Goal: Task Accomplishment & Management: Use online tool/utility

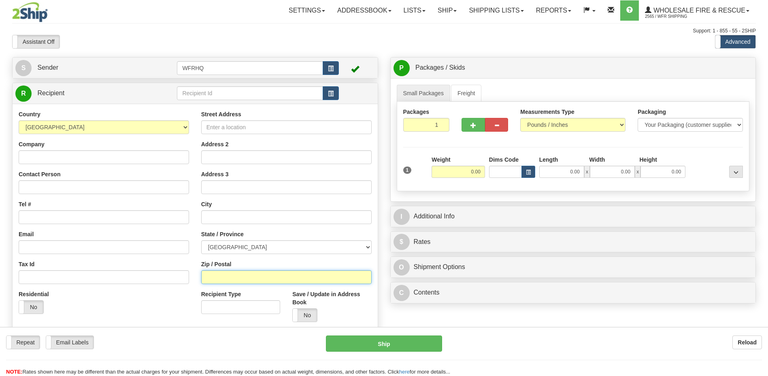
click at [213, 279] on input "Zip / Postal" at bounding box center [286, 277] width 171 height 14
type input "S7K 2V9"
click at [458, 178] on div "Weight 0.00" at bounding box center [459, 170] width 58 height 28
type input "SASKATOON"
select select "SK"
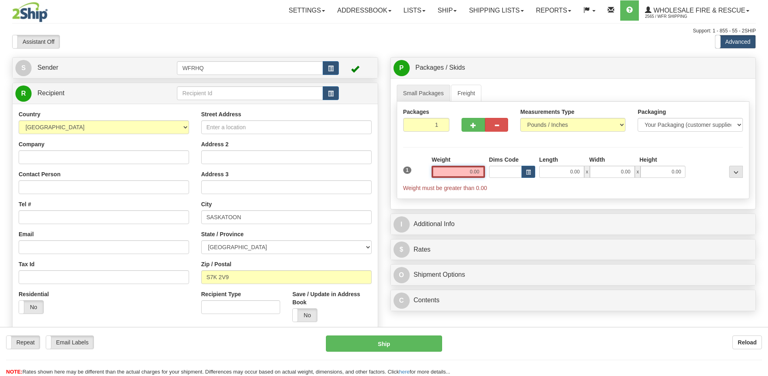
click at [460, 173] on input "0.00" at bounding box center [458, 172] width 53 height 12
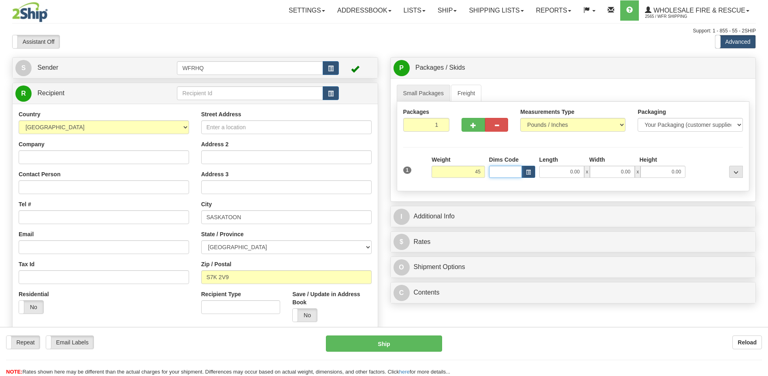
type input "45.00"
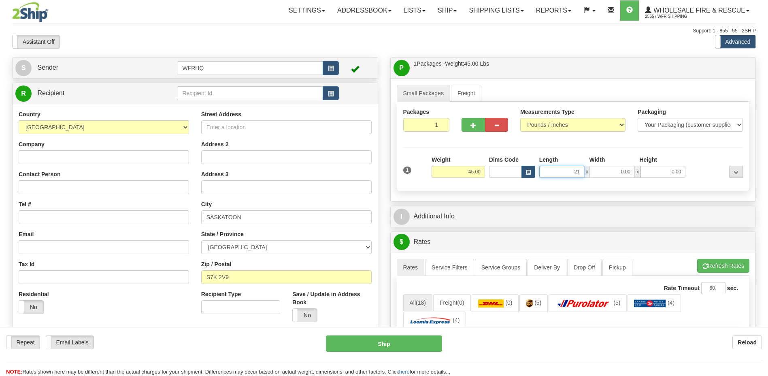
type input "21.00"
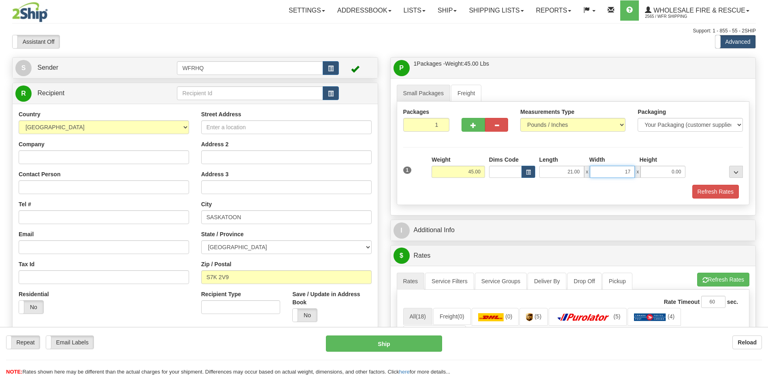
type input "17.00"
type input "11.00"
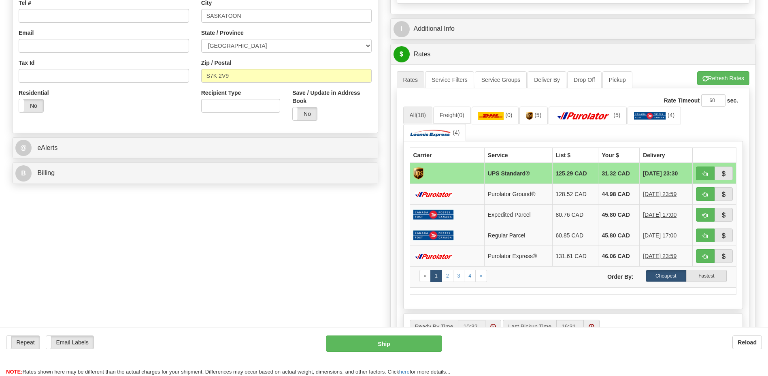
scroll to position [203, 0]
